Goal: Transaction & Acquisition: Book appointment/travel/reservation

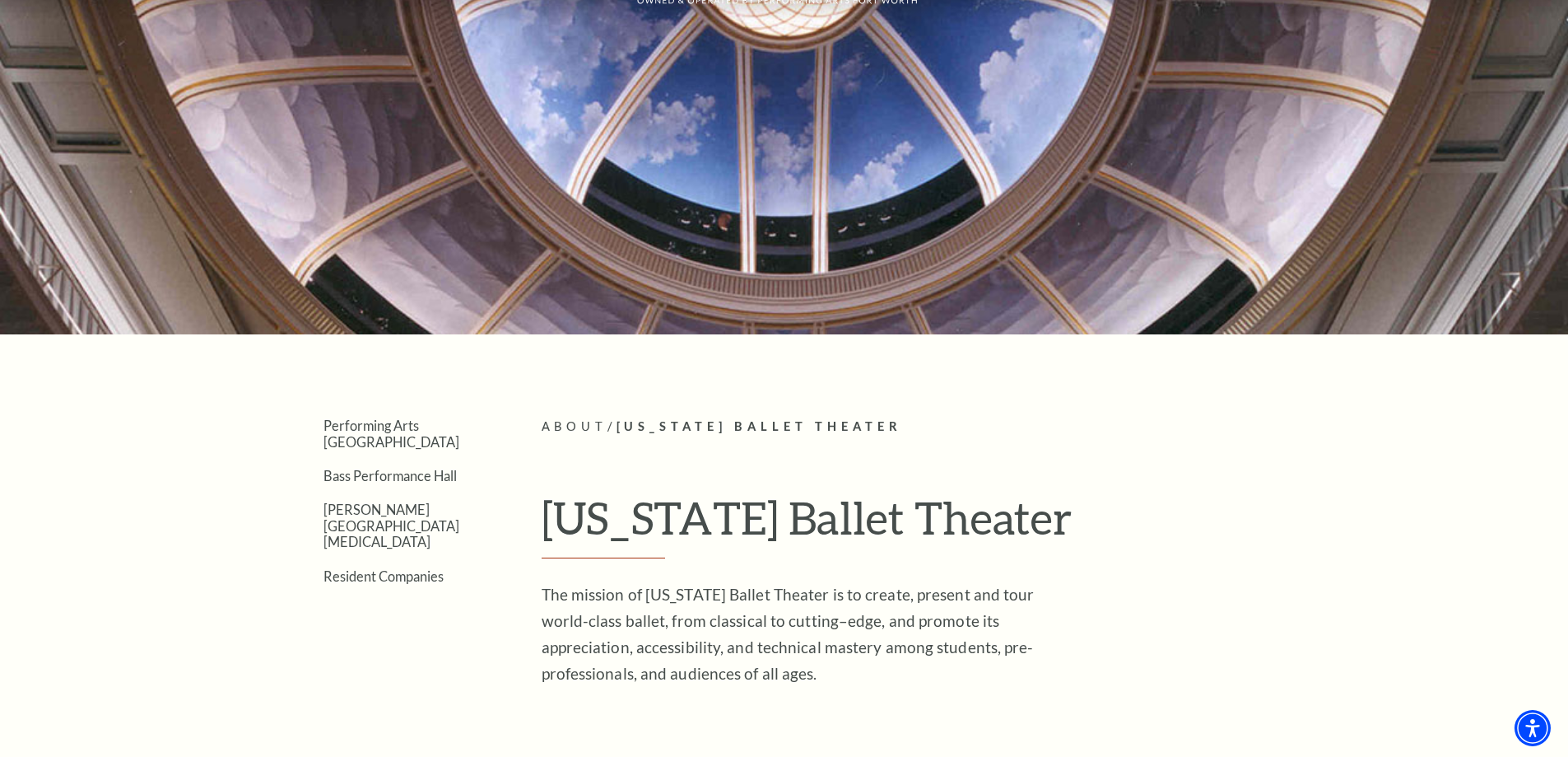
scroll to position [549, 0]
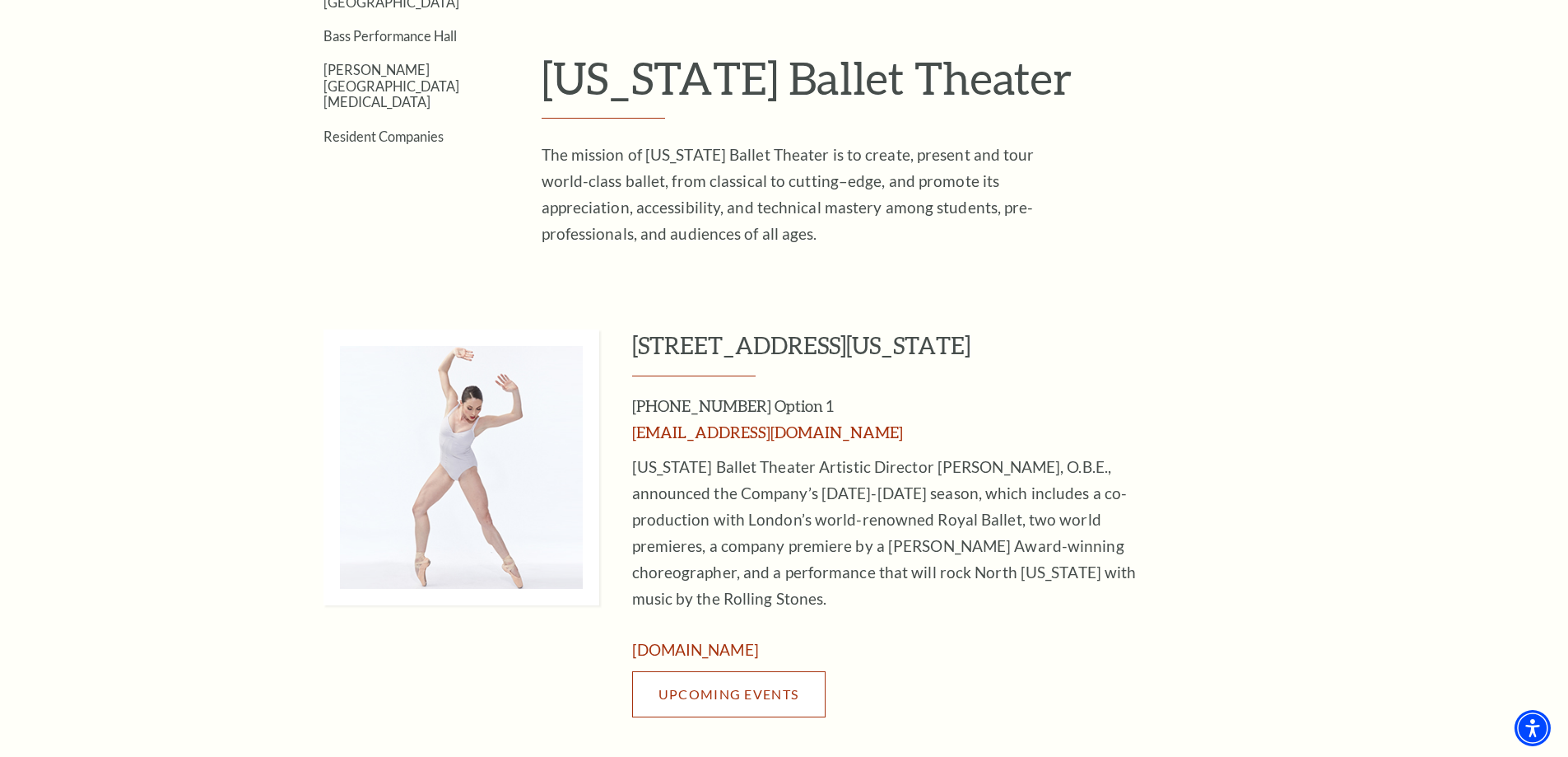
click at [790, 686] on span "Upcoming Events" at bounding box center [728, 694] width 140 height 15
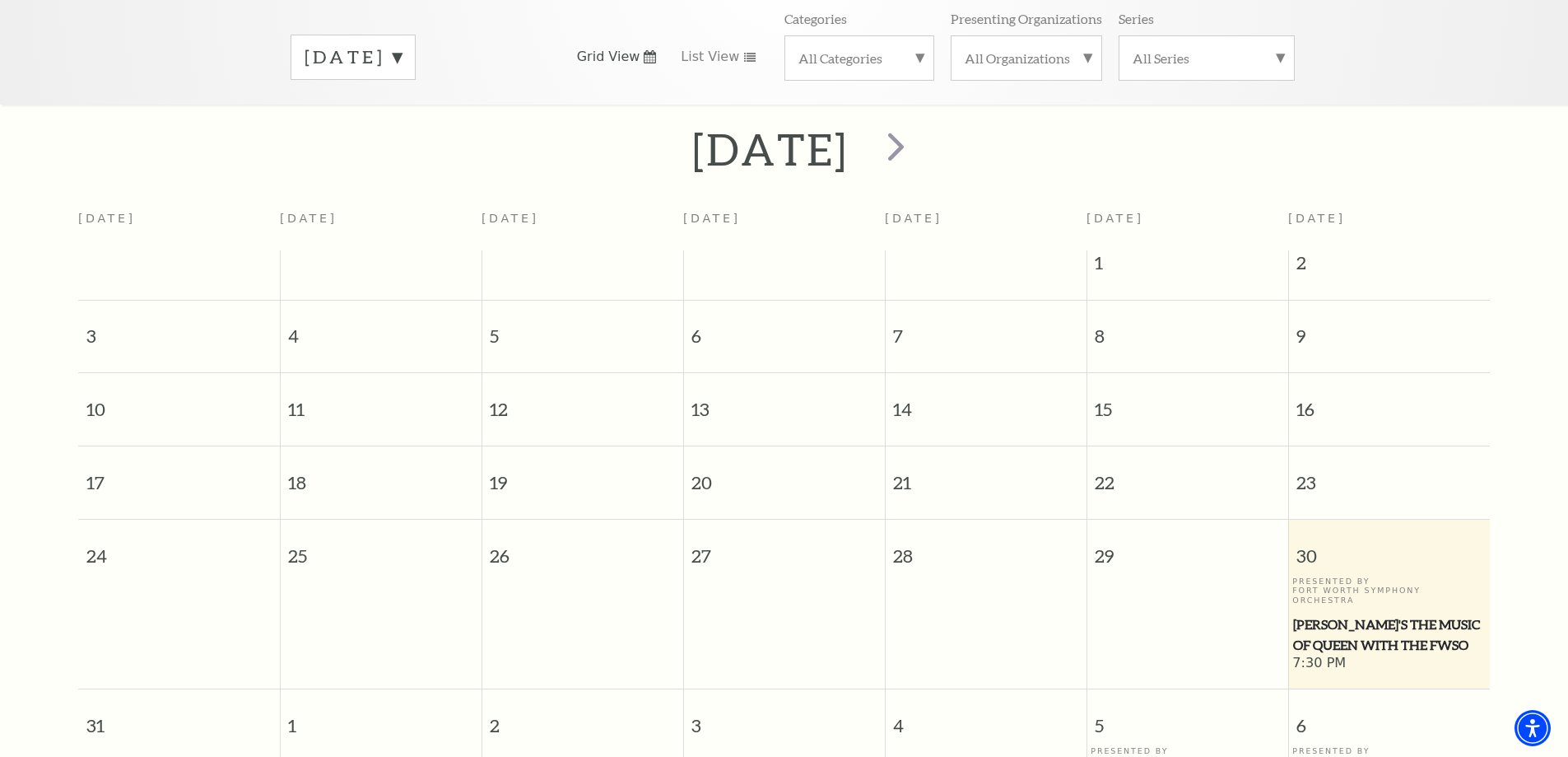
scroll to position [475, 0]
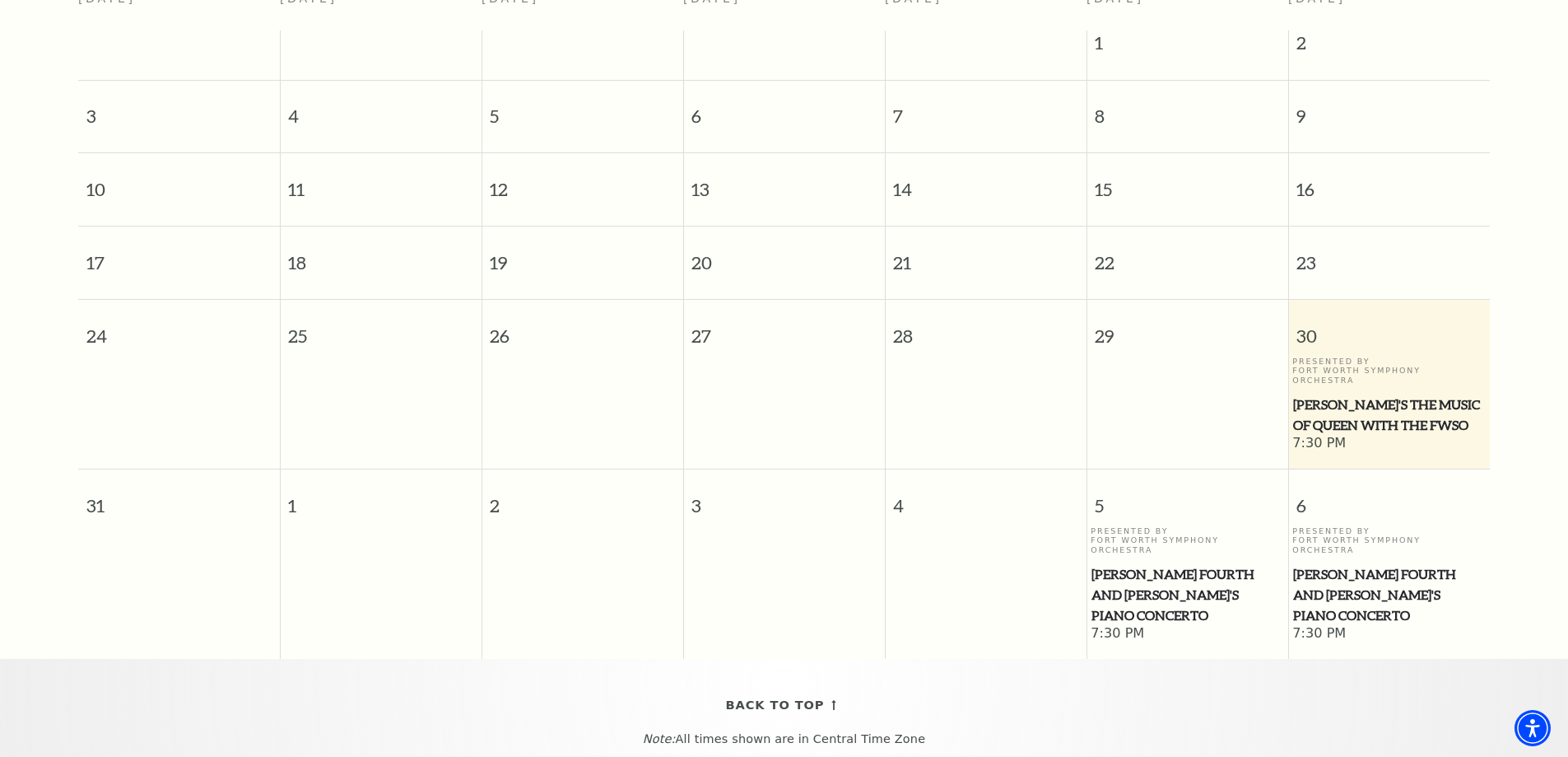
click at [1391, 564] on span "[PERSON_NAME] Fourth and [PERSON_NAME]'s Piano Concerto" at bounding box center [1389, 594] width 192 height 61
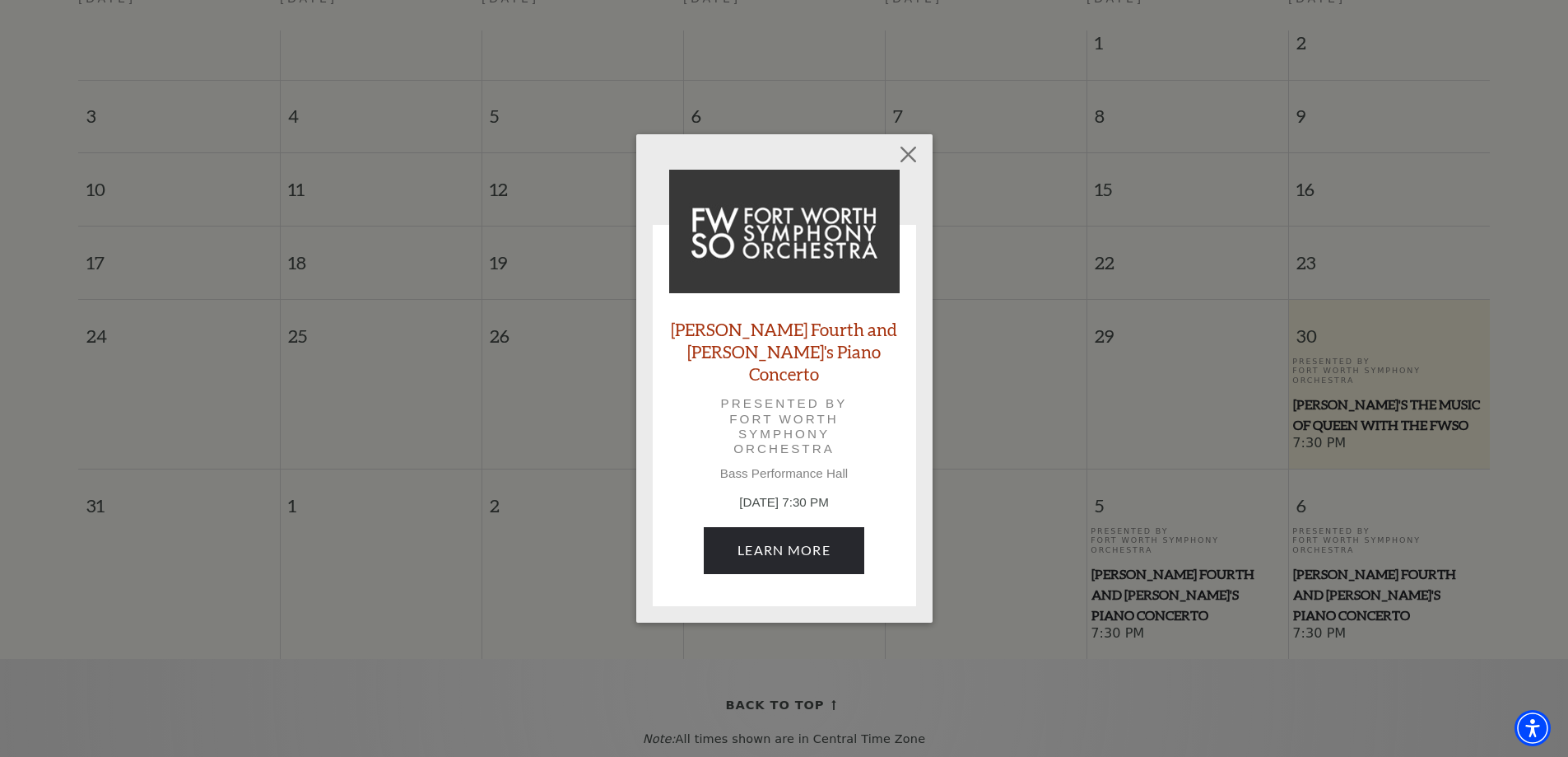
click at [804, 343] on link "[PERSON_NAME] Fourth and [PERSON_NAME]'s Piano Concerto" at bounding box center [784, 351] width 230 height 68
